Goal: Task Accomplishment & Management: Complete application form

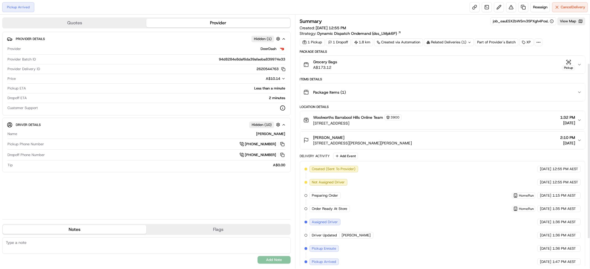
scroll to position [113, 0]
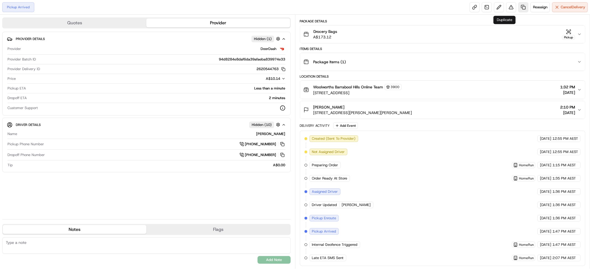
click at [518, 8] on link at bounding box center [523, 7] width 10 height 10
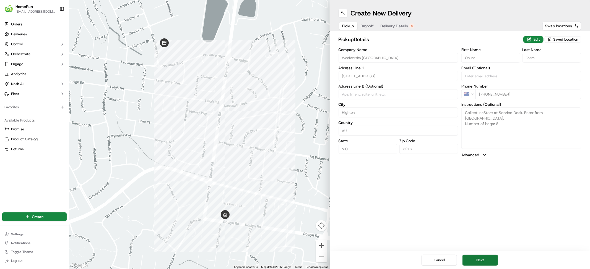
click at [496, 259] on button "Next" at bounding box center [480, 260] width 35 height 11
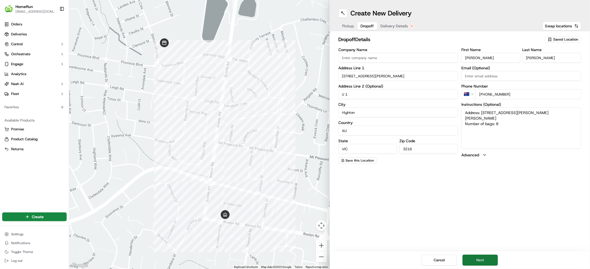
click at [495, 258] on button "Next" at bounding box center [480, 260] width 35 height 11
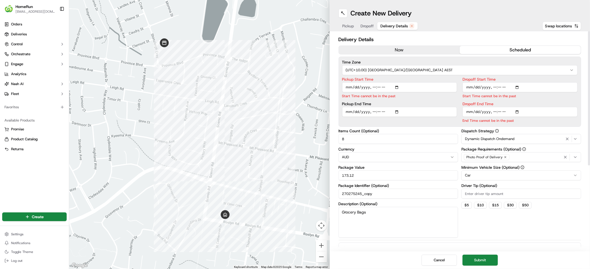
click at [408, 54] on button "now" at bounding box center [399, 50] width 121 height 8
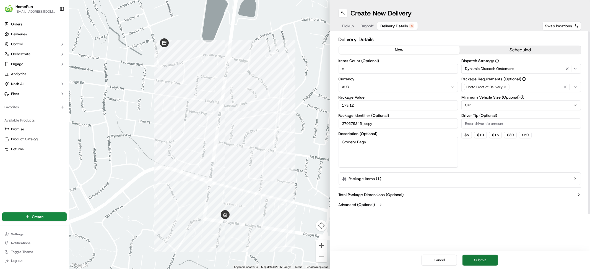
click at [489, 255] on button "Submit" at bounding box center [480, 260] width 35 height 11
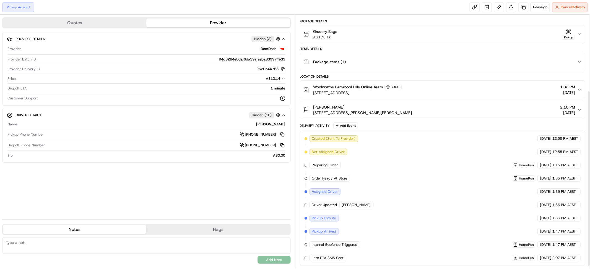
scroll to position [113, 0]
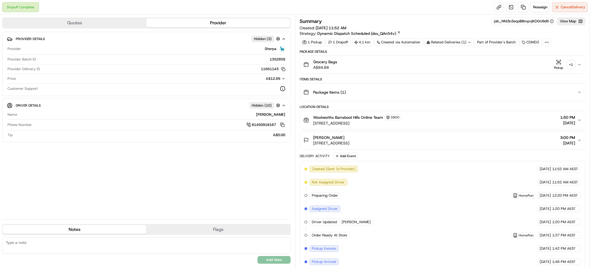
scroll to position [163, 0]
click at [494, 7] on link at bounding box center [499, 7] width 10 height 10
click at [518, 10] on link at bounding box center [523, 7] width 10 height 10
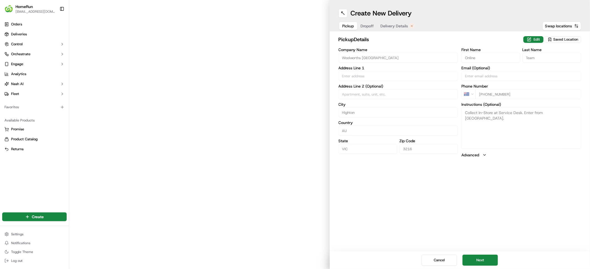
type input "[STREET_ADDRESS]"
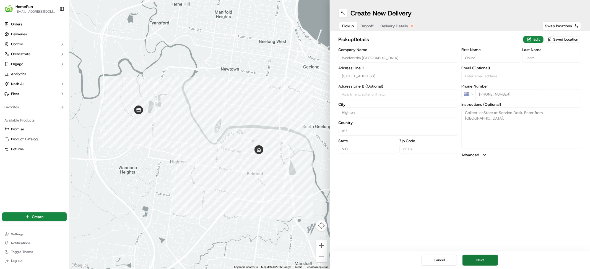
click at [494, 260] on button "Next" at bounding box center [480, 260] width 35 height 11
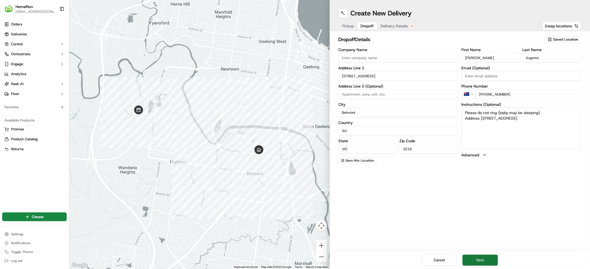
click at [494, 257] on button "Next" at bounding box center [480, 260] width 35 height 11
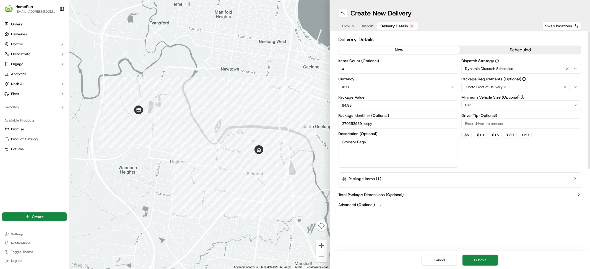
click at [420, 54] on button "now" at bounding box center [399, 50] width 121 height 8
click at [486, 258] on button "Submit" at bounding box center [480, 260] width 35 height 11
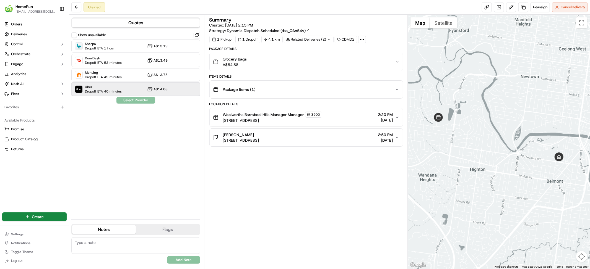
click at [122, 94] on span "Dropoff ETA 40 minutes" at bounding box center [103, 91] width 37 height 4
click at [146, 104] on button "Assign Provider" at bounding box center [135, 100] width 39 height 7
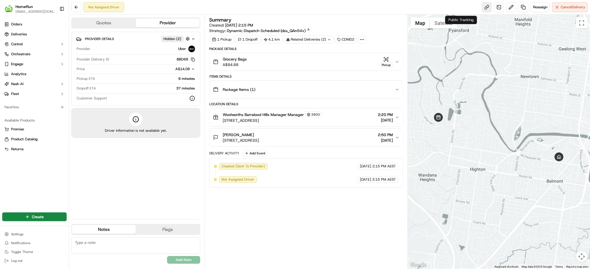
click at [482, 9] on link at bounding box center [487, 7] width 10 height 10
